Goal: Information Seeking & Learning: Learn about a topic

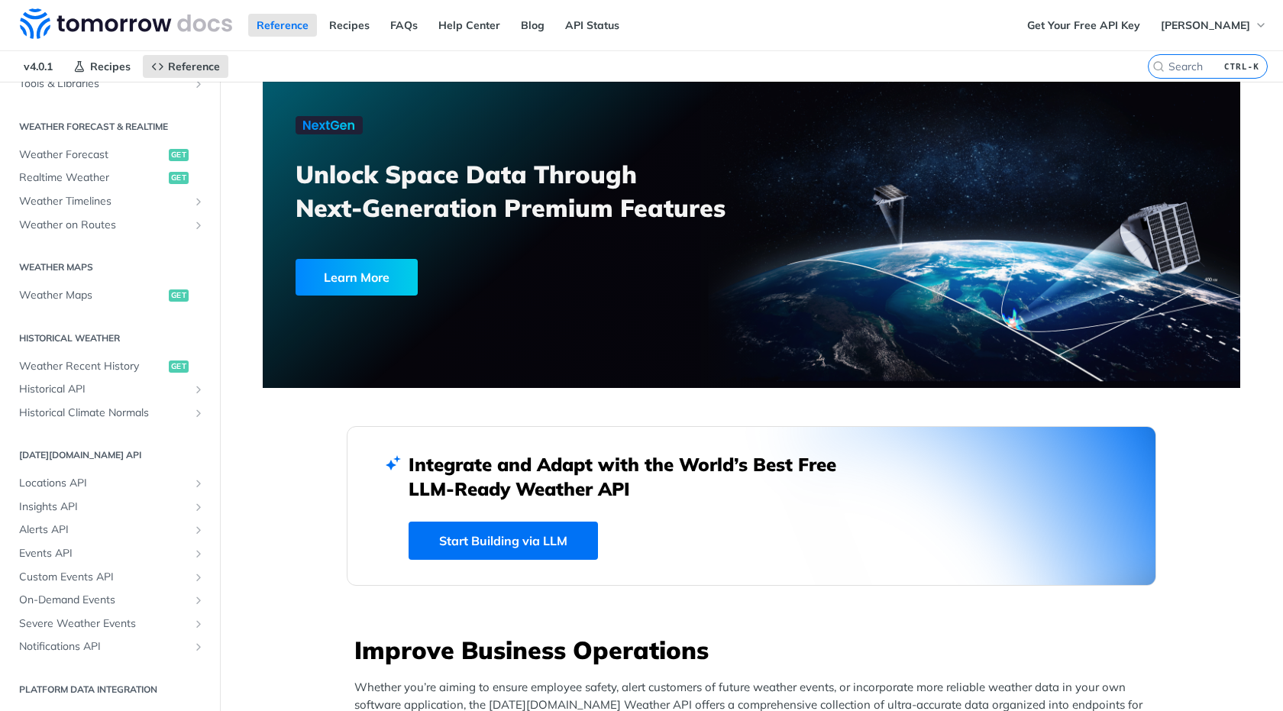
click at [526, 532] on link "Start Building via LLM" at bounding box center [502, 540] width 189 height 38
click at [107, 152] on span "Weather Forecast" at bounding box center [92, 154] width 146 height 15
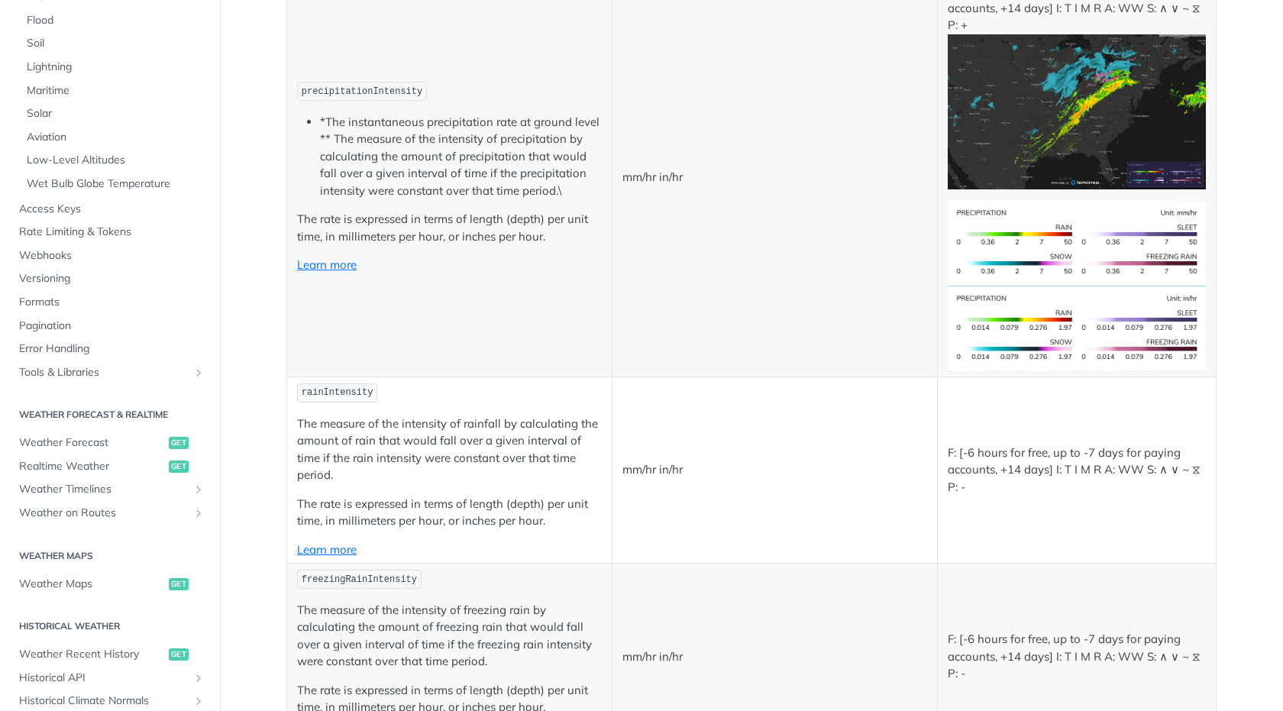
scroll to position [2837, 0]
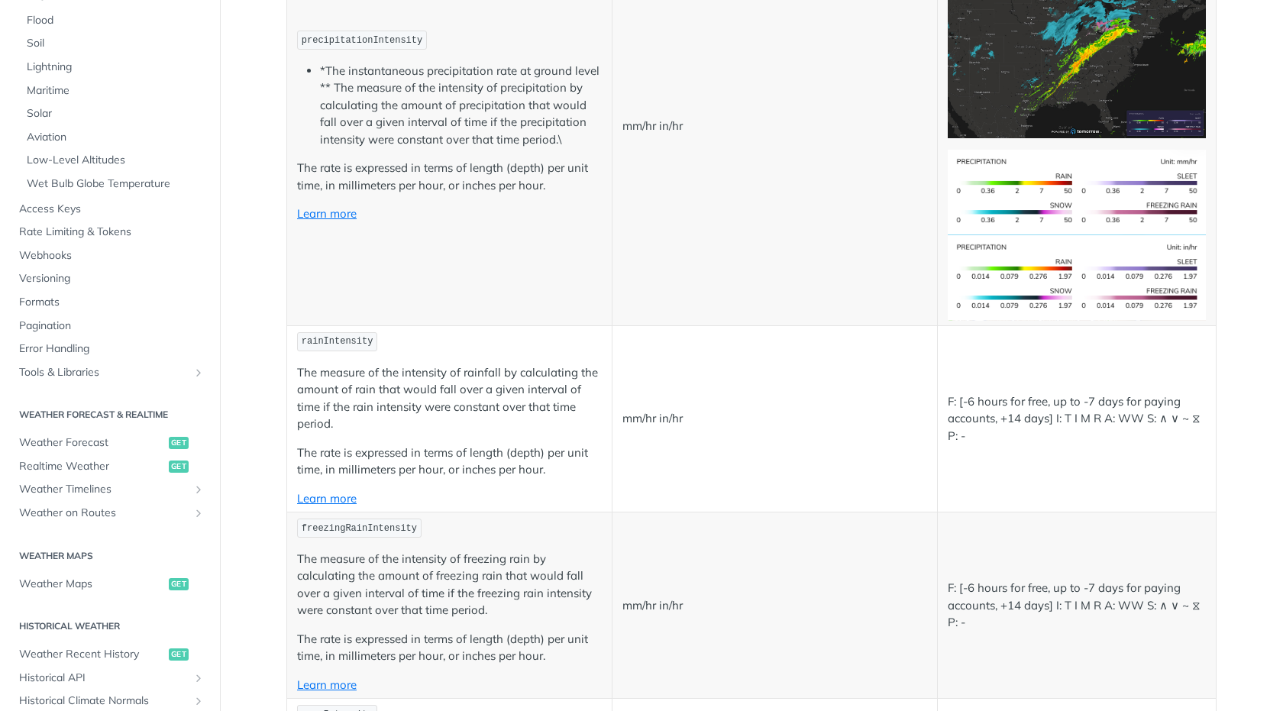
click at [333, 490] on p "Learn more" at bounding box center [449, 499] width 305 height 18
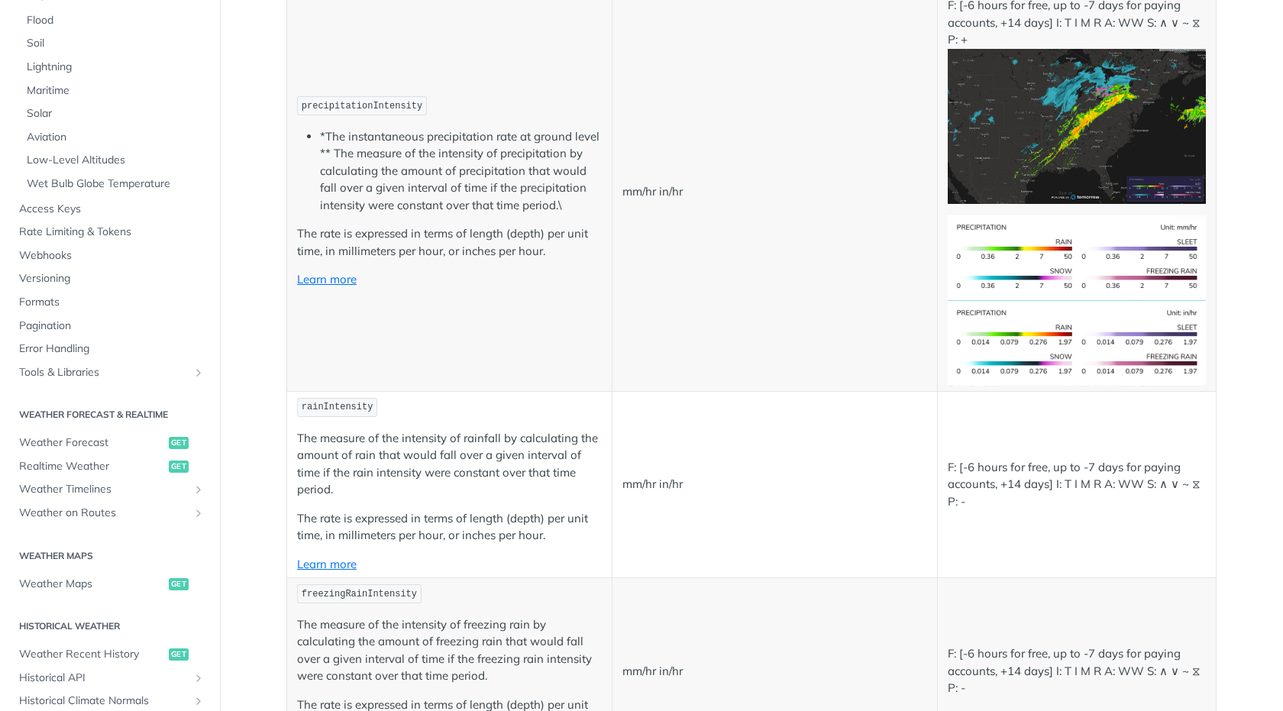
scroll to position [2618, 0]
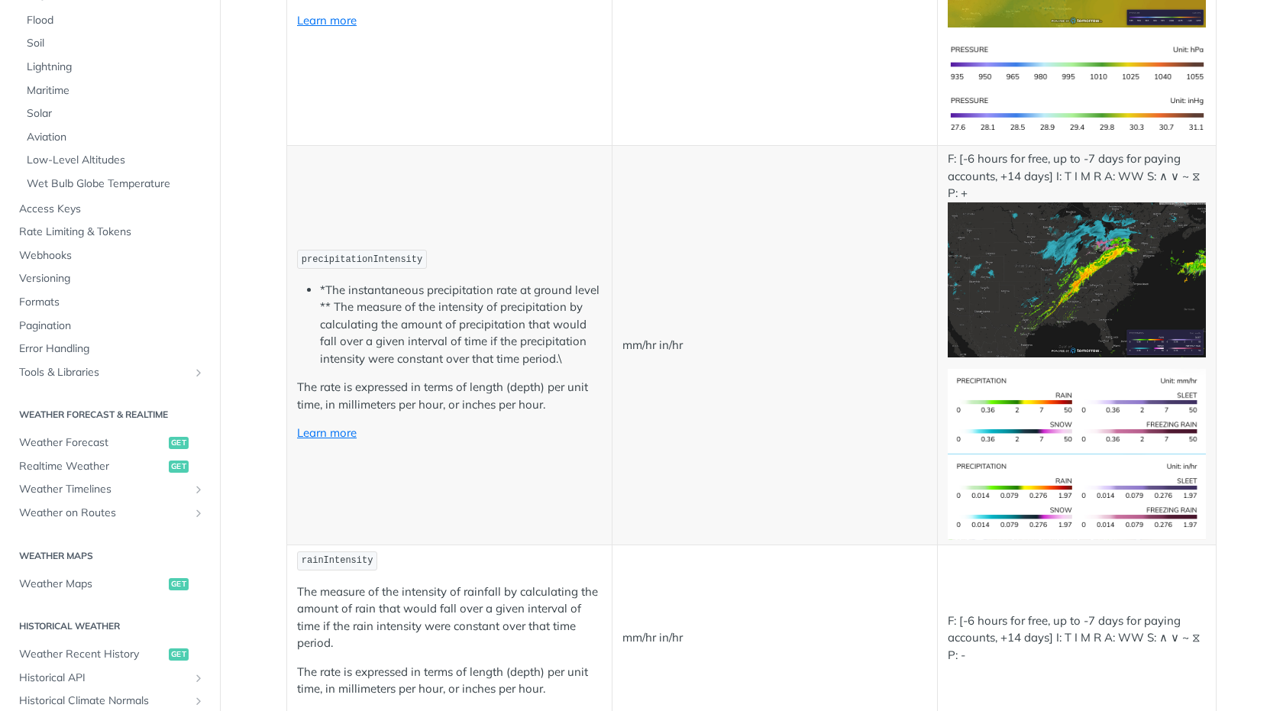
click at [1096, 247] on img "Expand image" at bounding box center [1077, 279] width 258 height 155
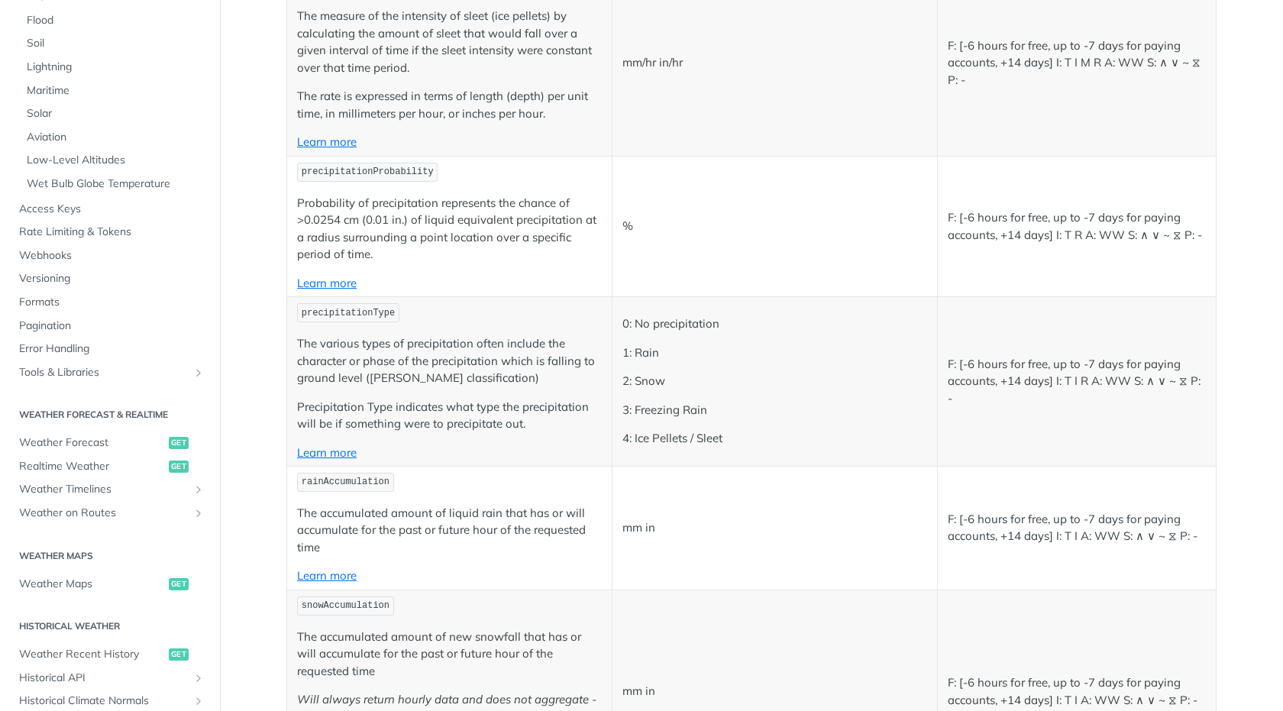
scroll to position [3759, 0]
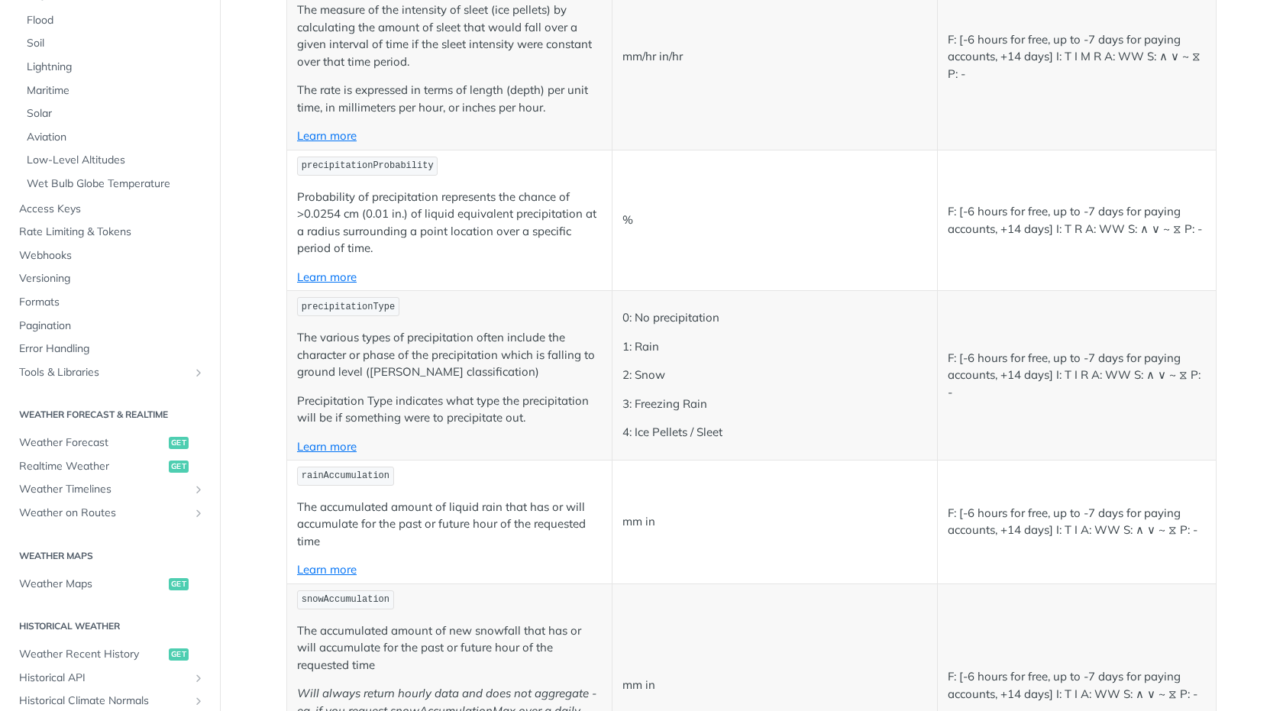
click at [1069, 364] on p "F: [-6 hours for free, up to -7 days for paying accounts, +14 days] I: T I R A:…" at bounding box center [1077, 376] width 258 height 52
click at [1054, 385] on p "F: [-6 hours for free, up to -7 days for paying accounts, +14 days] I: T I R A:…" at bounding box center [1077, 376] width 258 height 52
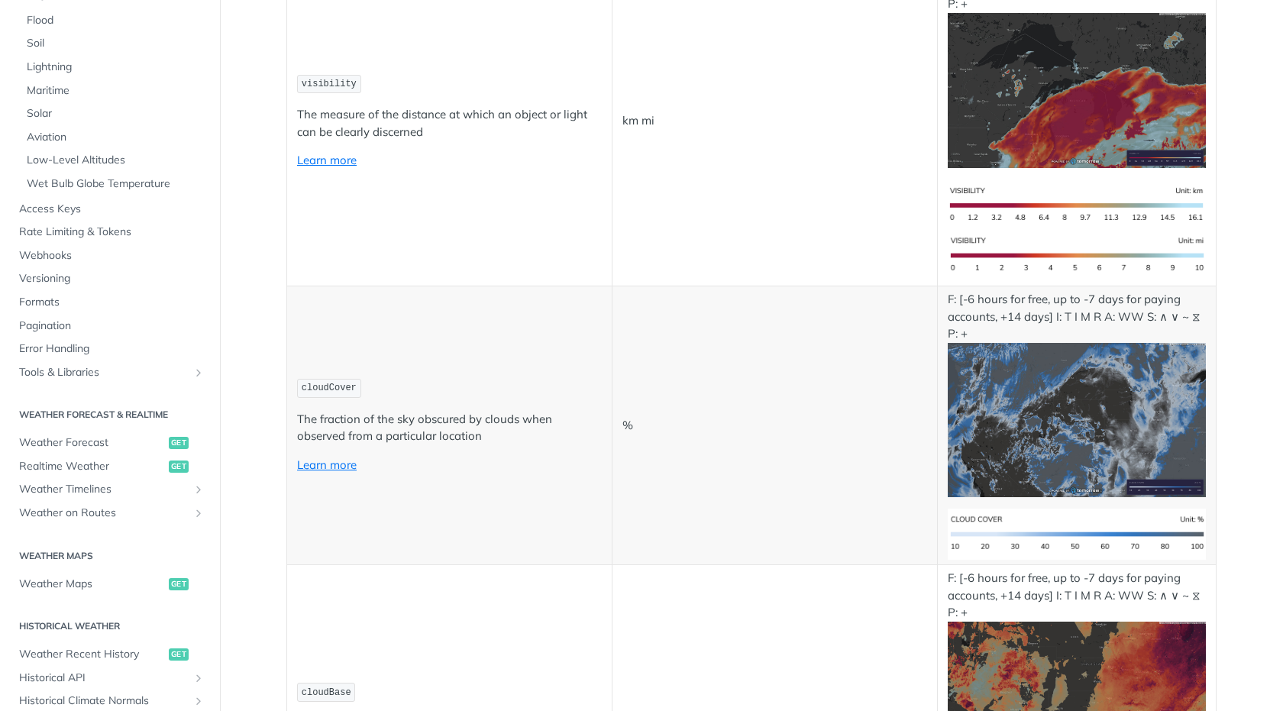
scroll to position [5302, 0]
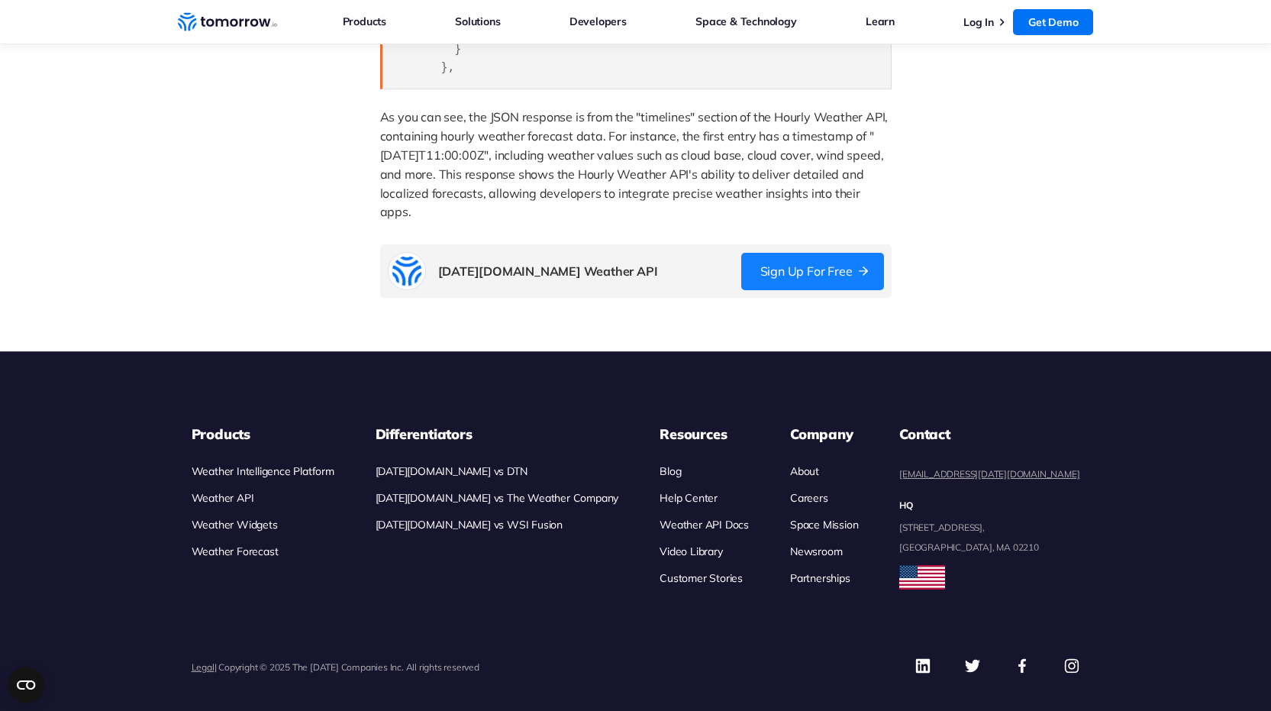
scroll to position [2244, 0]
